Goal: Task Accomplishment & Management: Use online tool/utility

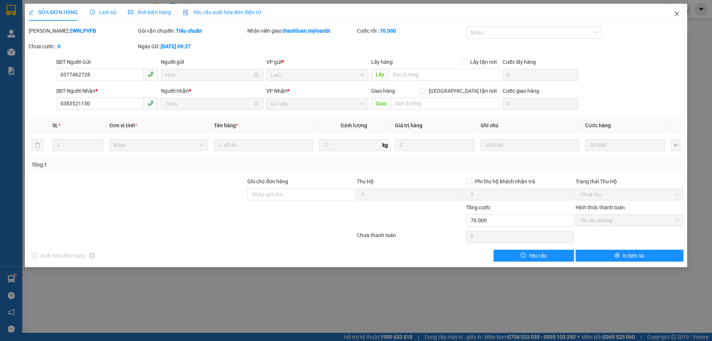
click at [675, 14] on icon "close" at bounding box center [677, 14] width 6 height 6
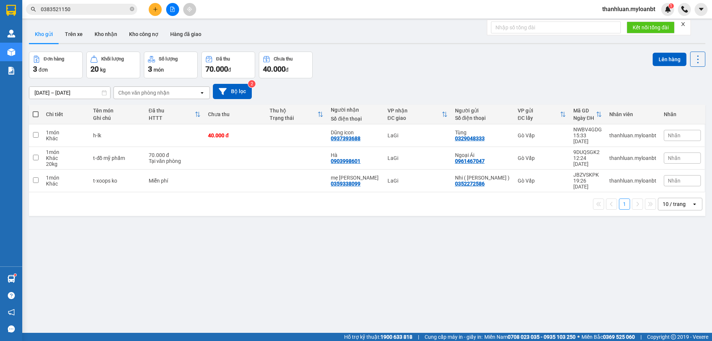
click at [82, 13] on input "0383521150" at bounding box center [85, 9] width 88 height 8
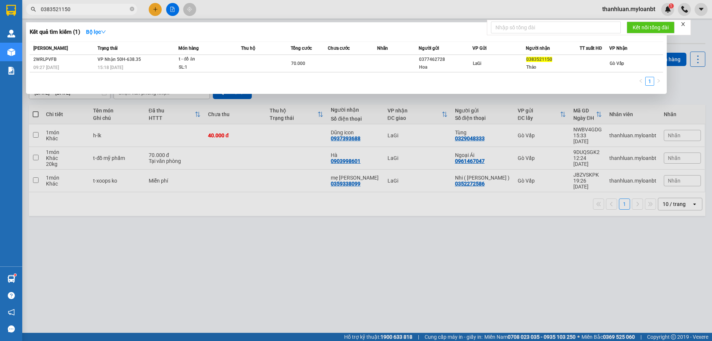
click at [82, 13] on input "0383521150" at bounding box center [85, 9] width 88 height 8
click at [82, 8] on input "phụng nghi" at bounding box center [85, 9] width 88 height 8
type input "phụng nghi"
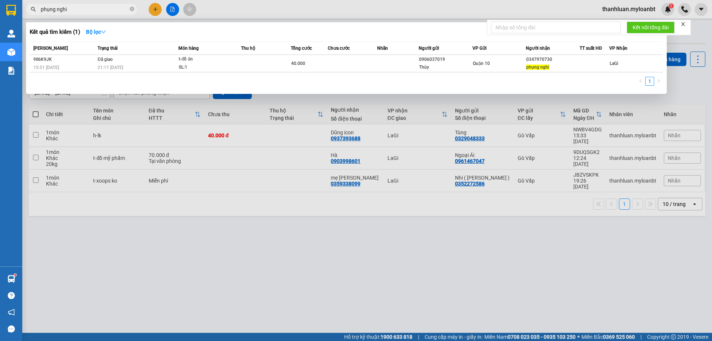
click at [269, 232] on div at bounding box center [356, 170] width 712 height 341
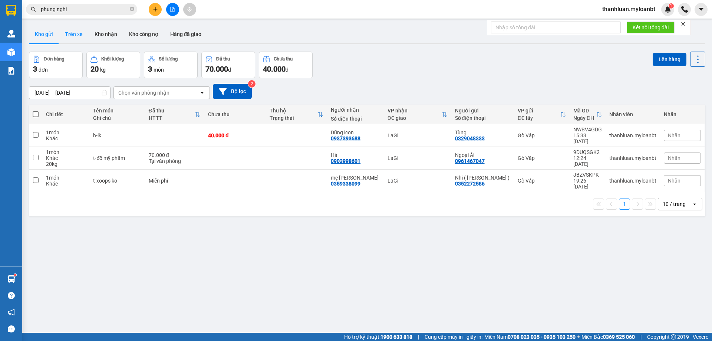
click at [70, 33] on button "Trên xe" at bounding box center [74, 34] width 30 height 18
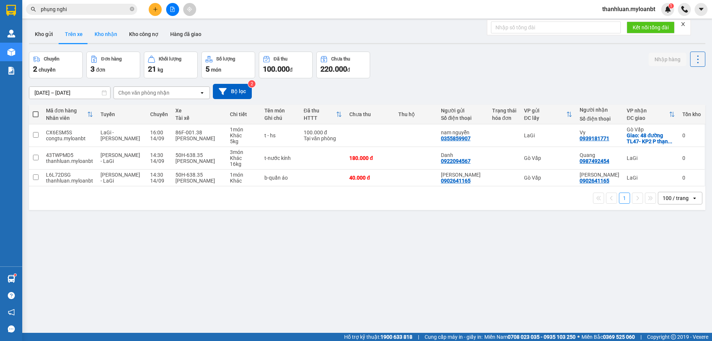
click at [104, 36] on button "Kho nhận" at bounding box center [106, 34] width 35 height 18
type input "16/08/2025 – 14/09/2025"
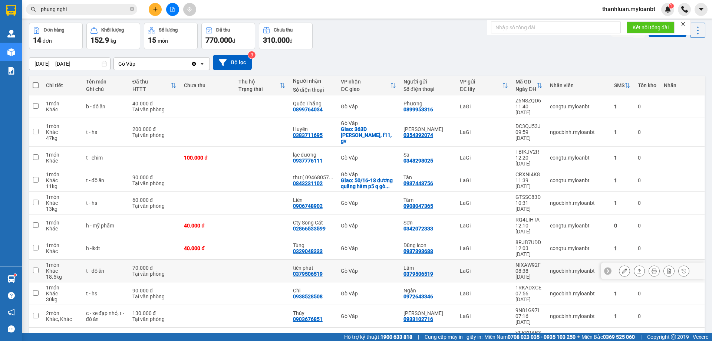
scroll to position [66, 0]
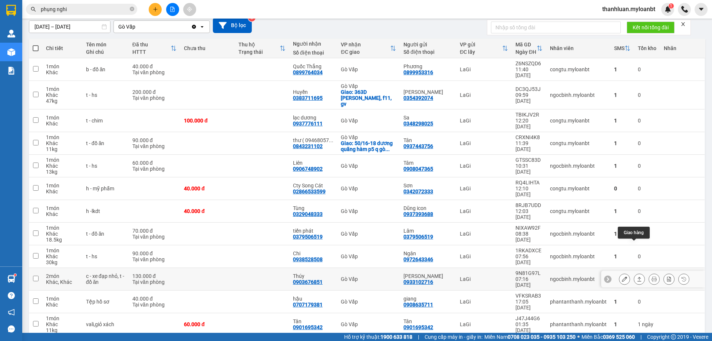
click at [634, 273] on button at bounding box center [639, 279] width 10 height 13
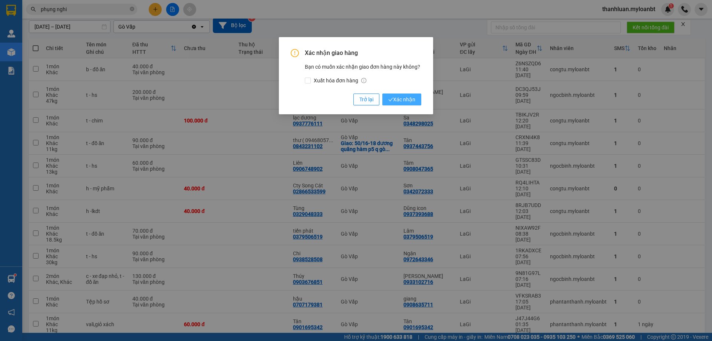
click at [391, 94] on button "Xác nhận" at bounding box center [402, 99] width 39 height 12
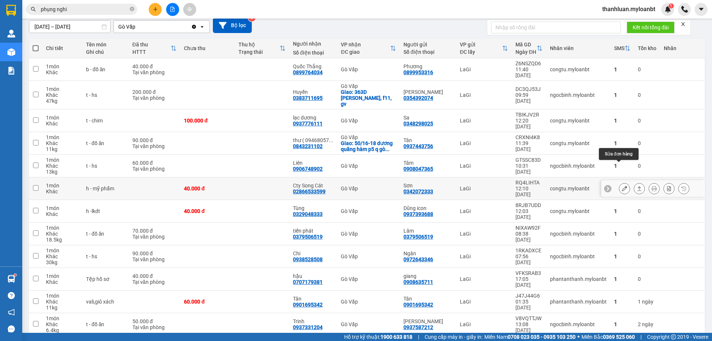
click at [620, 182] on button at bounding box center [625, 188] width 10 height 13
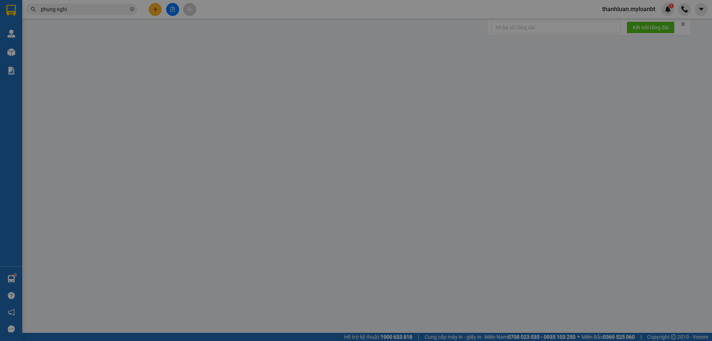
type input "0342072333"
type input "Sơn"
type input "02866533599"
type input "Cty Song Cát"
type input "40.000"
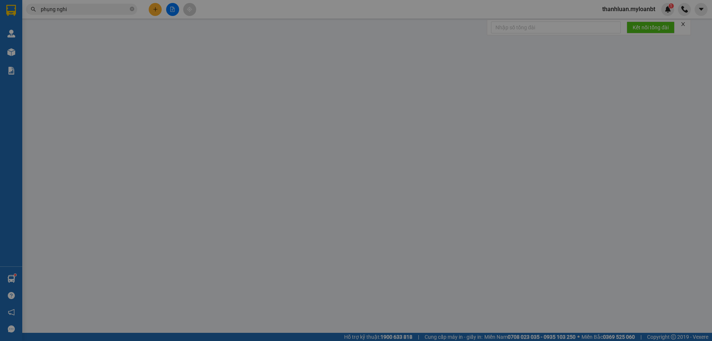
type input "40.000"
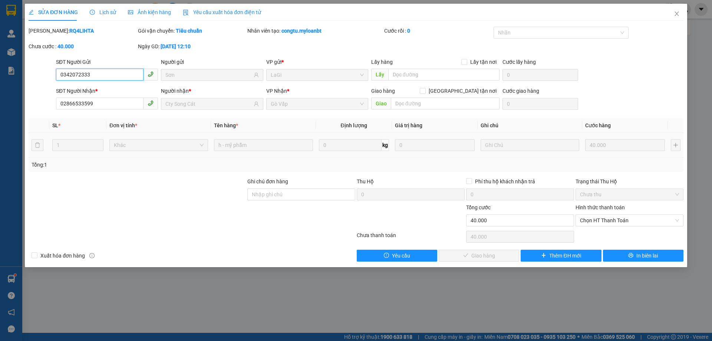
click at [111, 74] on input "0342072333" at bounding box center [100, 75] width 88 height 12
click at [672, 15] on span "Close" at bounding box center [677, 14] width 21 height 21
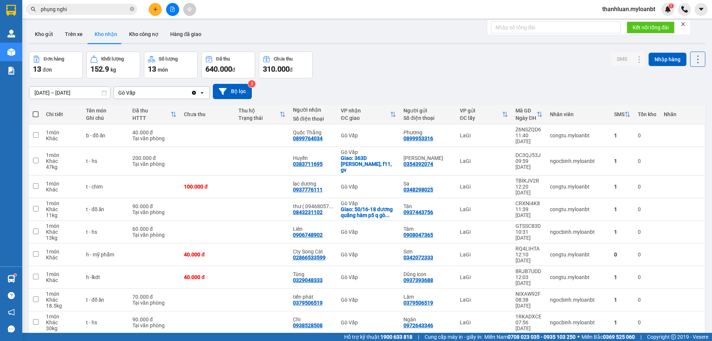
click at [95, 9] on input "phụng nghi" at bounding box center [85, 9] width 88 height 8
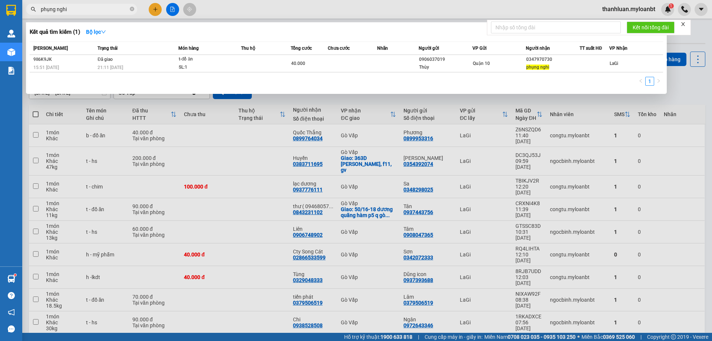
click at [95, 9] on input "phụng nghi" at bounding box center [85, 9] width 88 height 8
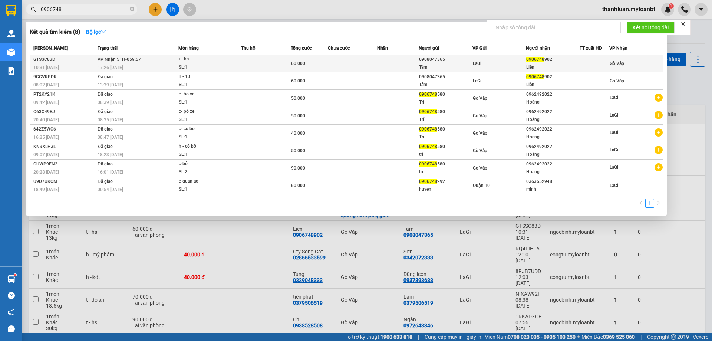
type input "0906748"
click at [272, 61] on td at bounding box center [266, 63] width 50 height 17
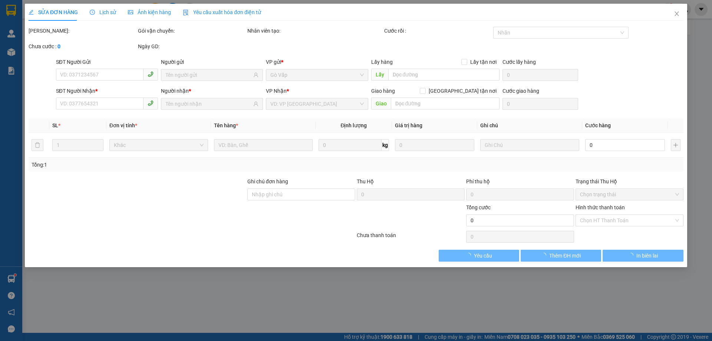
type input "0908047365"
type input "Tâm"
type input "0906748902"
type input "Liên"
type input "60.000"
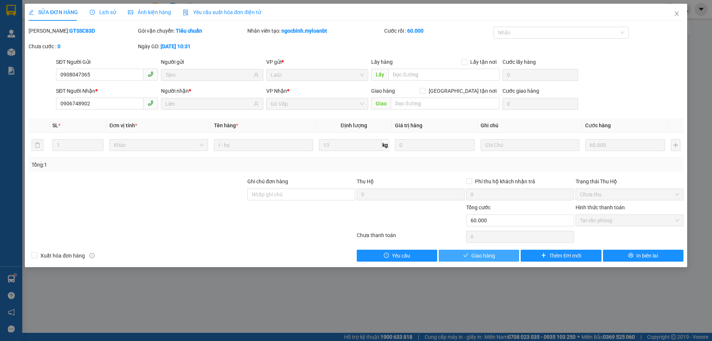
click at [469, 253] on icon "check" at bounding box center [465, 255] width 5 height 5
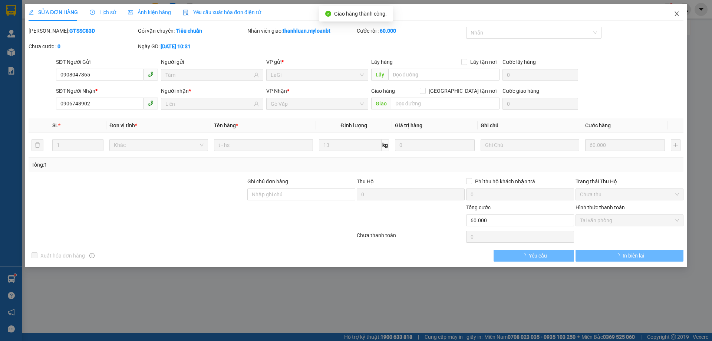
click at [677, 13] on icon "close" at bounding box center [677, 14] width 6 height 6
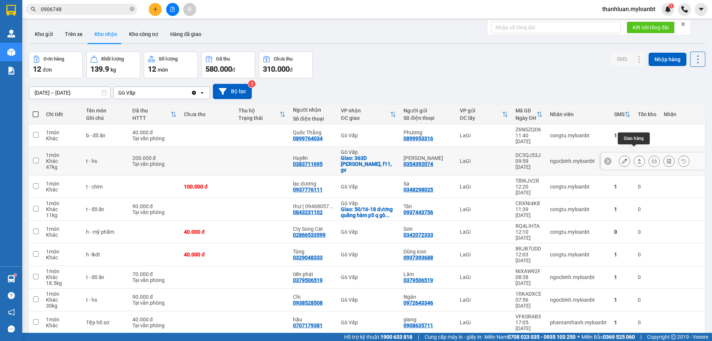
click at [638, 159] on icon at bounding box center [640, 161] width 4 height 4
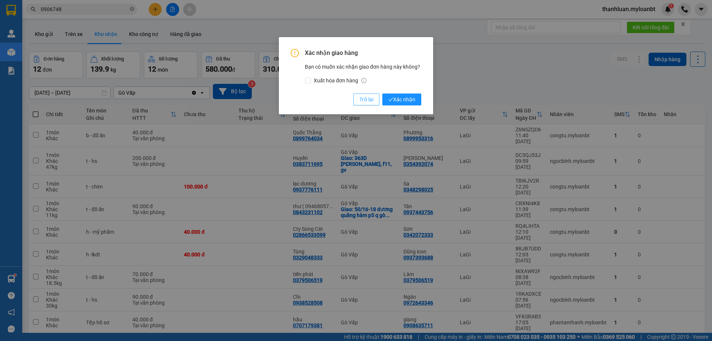
click at [361, 98] on span "Trở lại" at bounding box center [367, 99] width 14 height 8
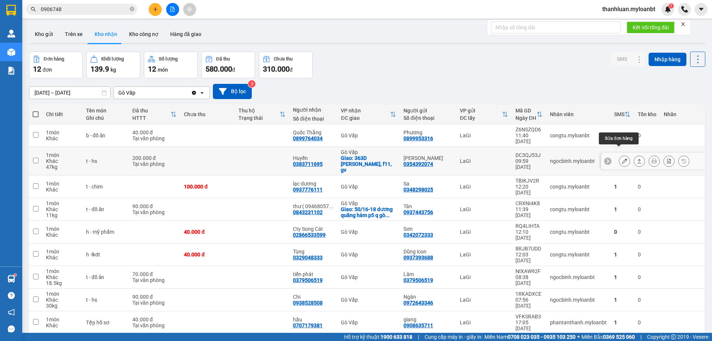
click at [621, 155] on button at bounding box center [625, 161] width 10 height 13
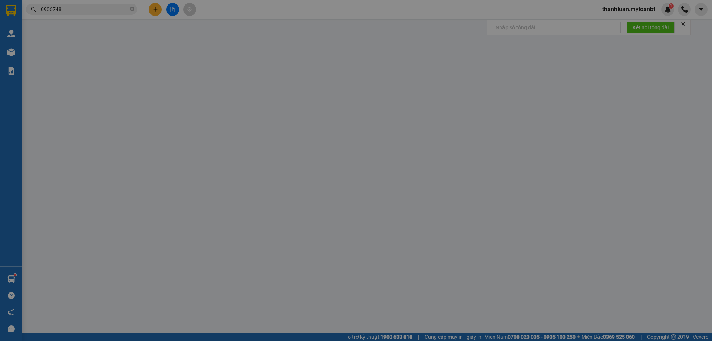
type input "0354392074"
type input "Cô Hồng"
type input "0383711695"
type input "Huyền"
checkbox input "true"
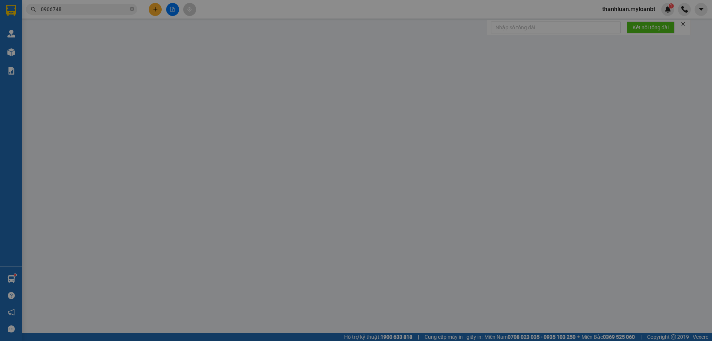
type input "363D Phan Văn Trị, f11, gv"
type input "200.000"
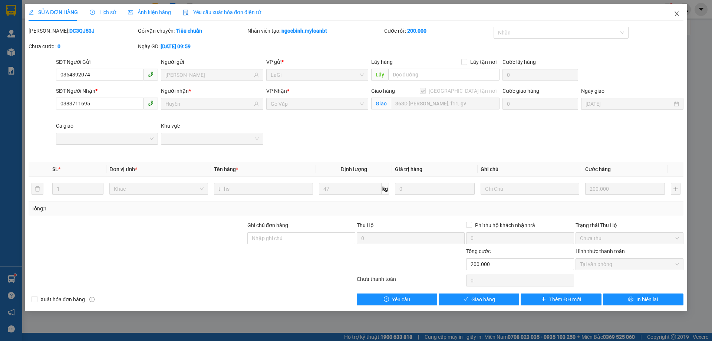
click at [681, 14] on span "Close" at bounding box center [677, 14] width 21 height 21
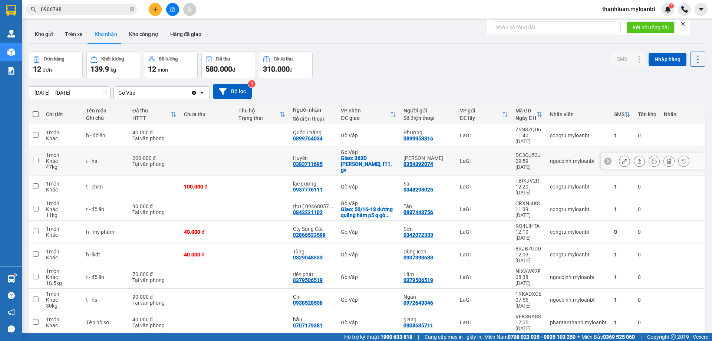
click at [637, 155] on button at bounding box center [639, 161] width 10 height 13
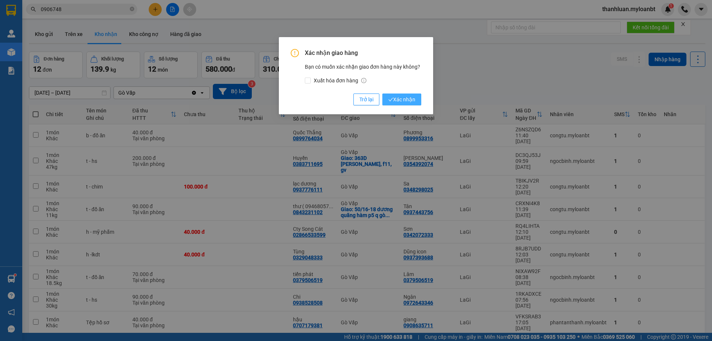
click at [407, 96] on span "Xác nhận" at bounding box center [401, 99] width 27 height 8
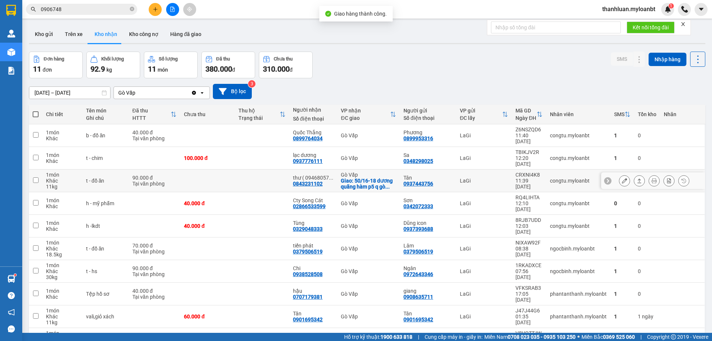
click at [637, 178] on icon at bounding box center [639, 180] width 5 height 5
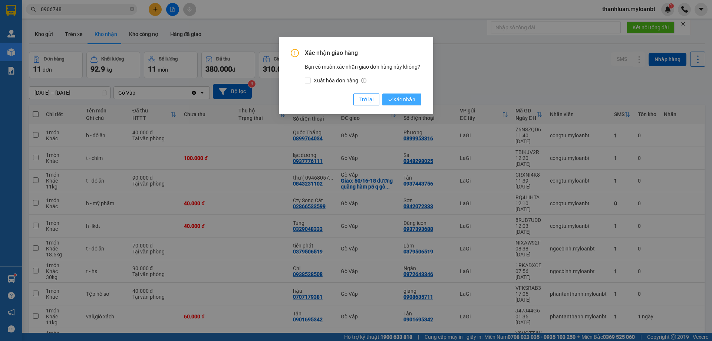
click at [396, 101] on span "Xác nhận" at bounding box center [401, 99] width 27 height 8
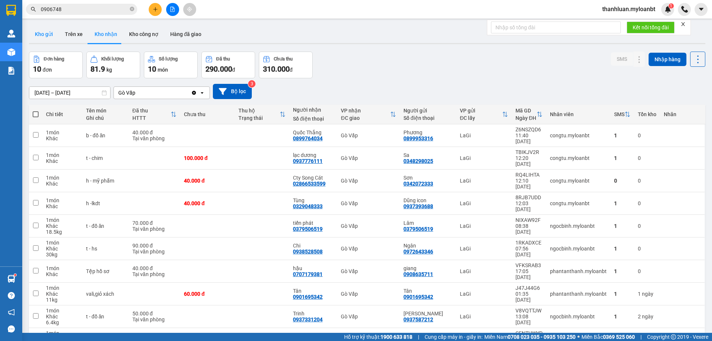
click at [44, 32] on button "Kho gửi" at bounding box center [44, 34] width 30 height 18
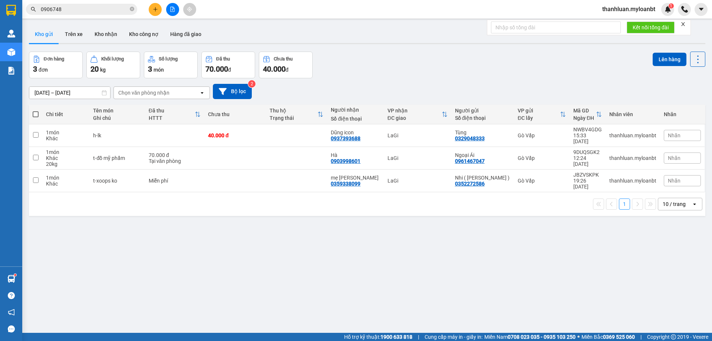
click at [34, 112] on span at bounding box center [36, 114] width 6 height 6
click at [36, 111] on input "checkbox" at bounding box center [36, 111] width 0 height 0
checkbox input "true"
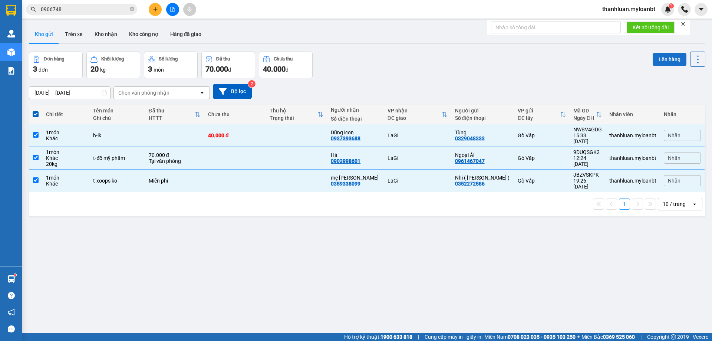
click at [654, 57] on button "Lên hàng" at bounding box center [670, 59] width 34 height 13
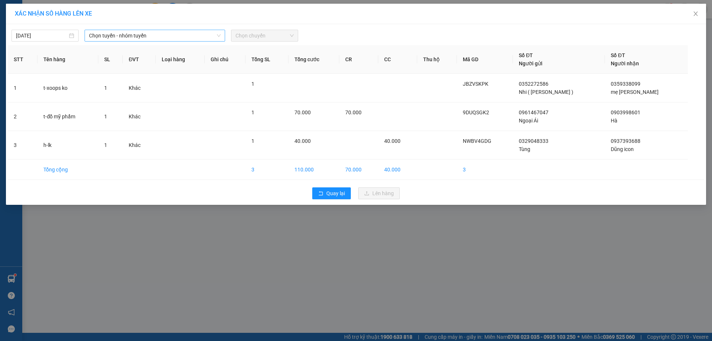
click at [122, 32] on span "Chọn tuyến - nhóm tuyến" at bounding box center [155, 35] width 132 height 11
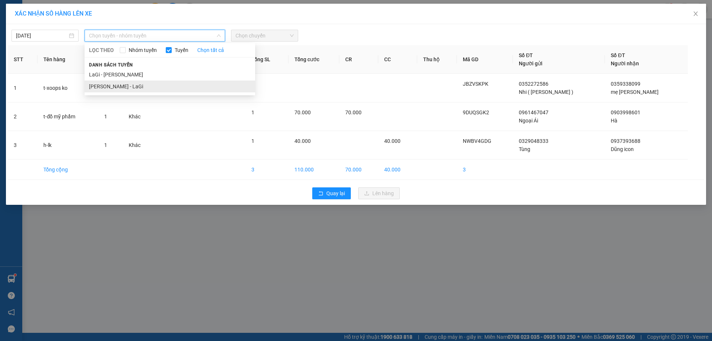
click at [133, 84] on li "Hồ Chí Minh - LaGi" at bounding box center [170, 87] width 171 height 12
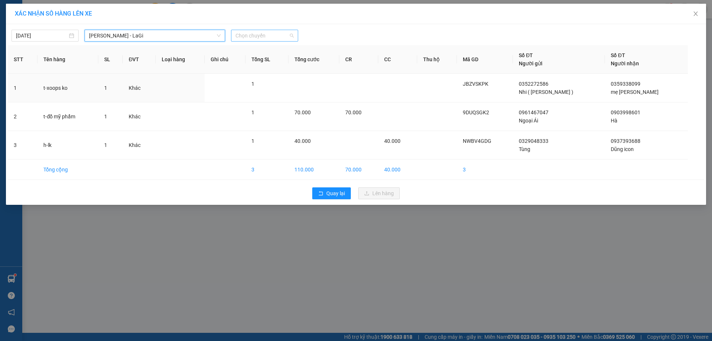
click at [248, 35] on span "Chọn chuyến" at bounding box center [265, 35] width 58 height 11
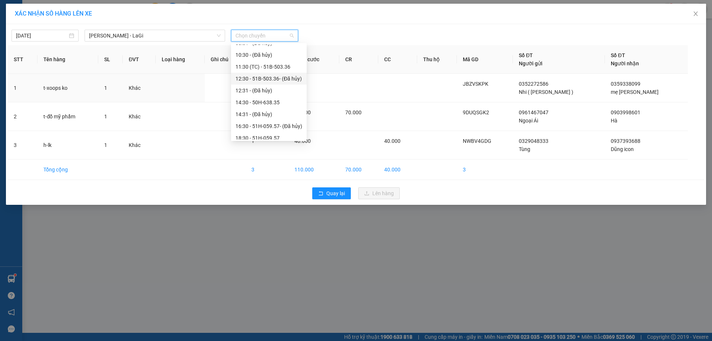
scroll to position [71, 0]
click at [264, 108] on div "18:30 - 51H-059.57" at bounding box center [269, 110] width 67 height 8
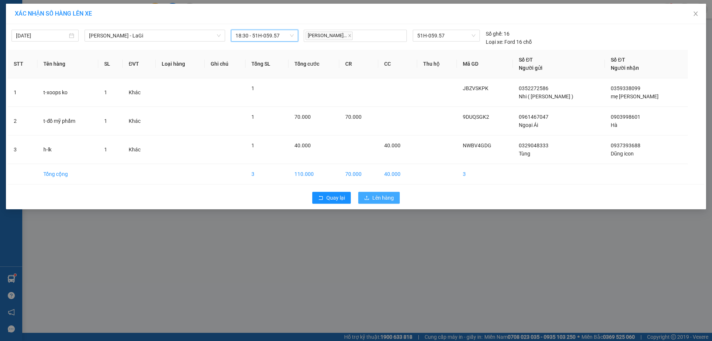
click at [385, 196] on span "Lên hàng" at bounding box center [384, 198] width 22 height 8
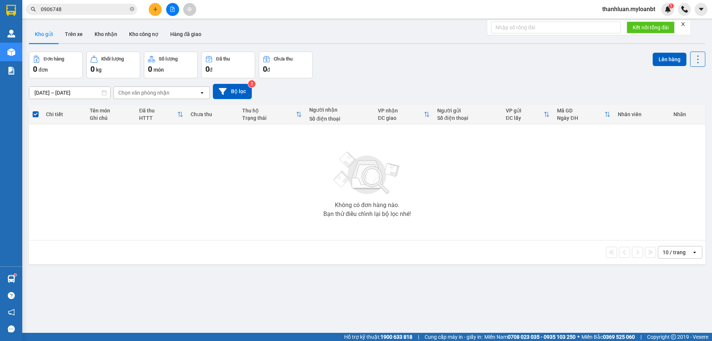
drag, startPoint x: 110, startPoint y: 2, endPoint x: 103, endPoint y: 9, distance: 9.7
click at [108, 4] on div "Kết quả tìm kiếm ( 8 ) Bộ lọc Mã ĐH Trạng thái Món hàng Thu hộ Tổng cước Chưa c…" at bounding box center [356, 9] width 712 height 19
click at [102, 9] on input "0906748" at bounding box center [85, 9] width 88 height 8
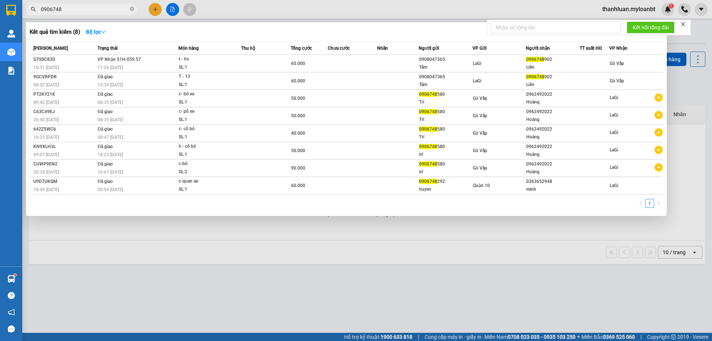
click at [102, 9] on input "0906748" at bounding box center [85, 9] width 88 height 8
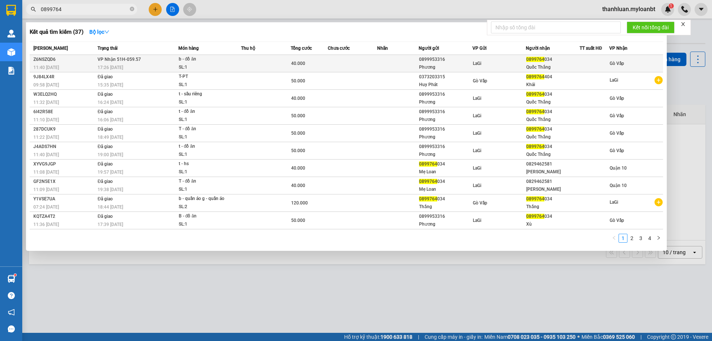
type input "0899764"
click at [268, 59] on td at bounding box center [266, 63] width 50 height 17
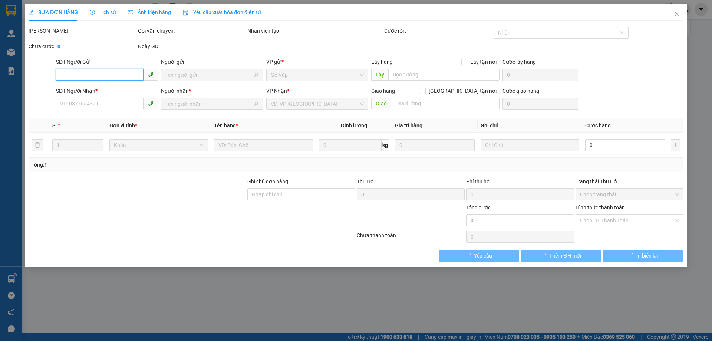
type input "0899953316"
type input "Phương"
type input "0899764034"
type input "Quốc Thắng"
type input "40.000"
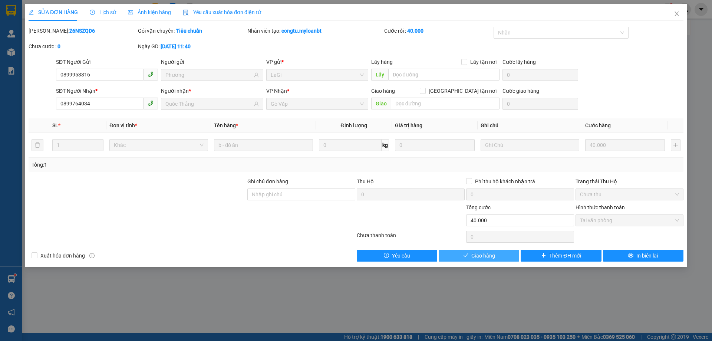
drag, startPoint x: 475, startPoint y: 259, endPoint x: 467, endPoint y: 260, distance: 8.3
click at [475, 259] on span "Giao hàng" at bounding box center [484, 256] width 24 height 8
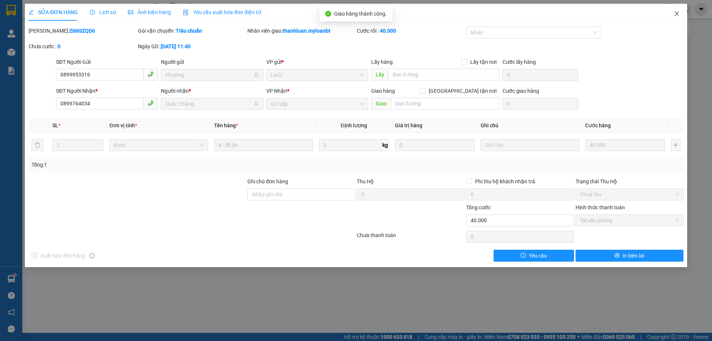
click at [677, 19] on span "Close" at bounding box center [677, 14] width 21 height 21
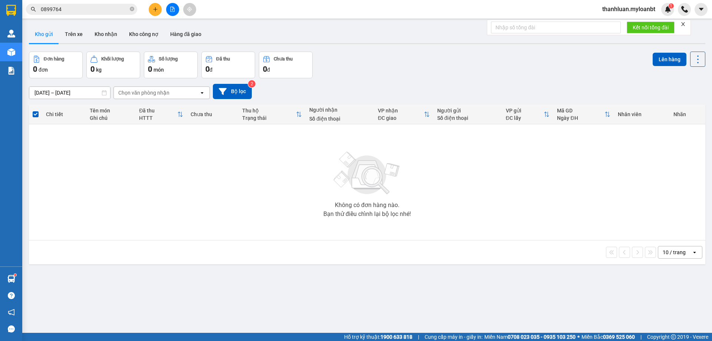
click at [72, 5] on span "0899764" at bounding box center [81, 9] width 111 height 11
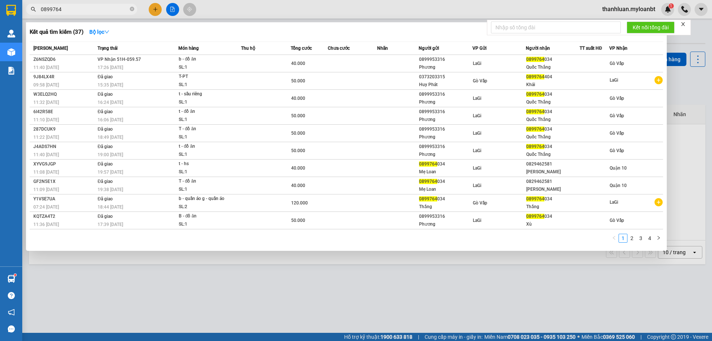
click at [72, 5] on span "0899764" at bounding box center [81, 9] width 111 height 11
click at [81, 9] on input "0899764" at bounding box center [85, 9] width 88 height 8
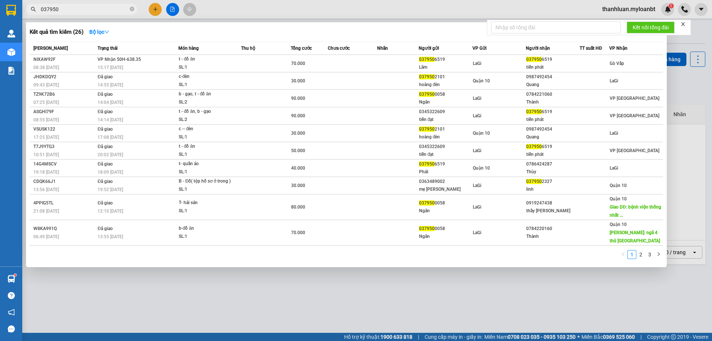
type input "037950"
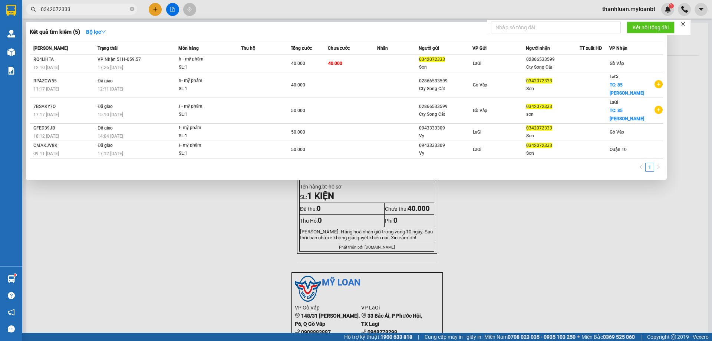
type input "0342072333"
